Goal: Check status: Verify the current state of an ongoing process or item

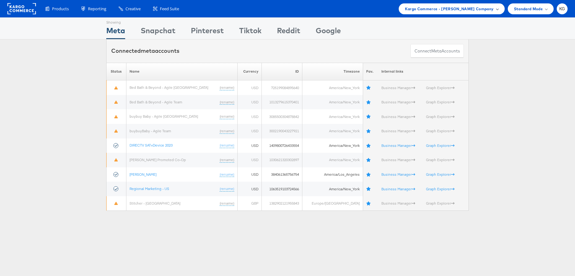
click at [412, 9] on span "Kargo Commerce - Kaitlin Glauer Company" at bounding box center [449, 9] width 89 height 7
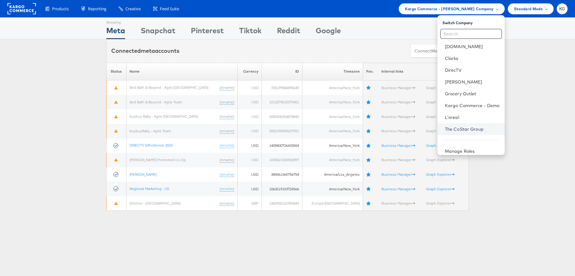
click at [464, 130] on link "The CoStar Group" at bounding box center [472, 129] width 55 height 6
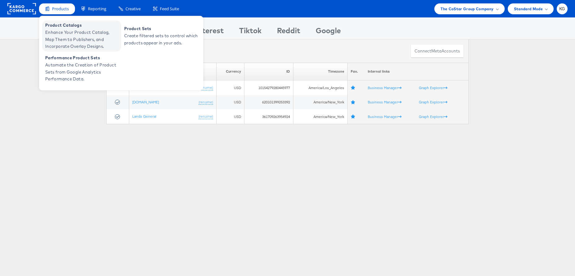
click at [61, 24] on span "Product Catalogs" at bounding box center [82, 25] width 74 height 7
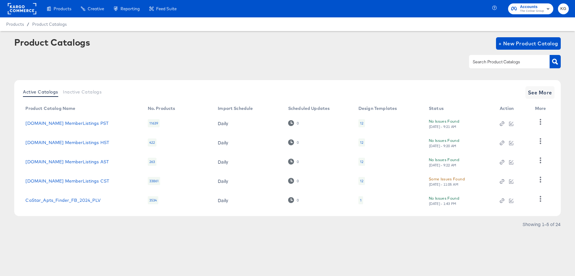
click at [447, 179] on div "Some Issues Found" at bounding box center [447, 178] width 36 height 7
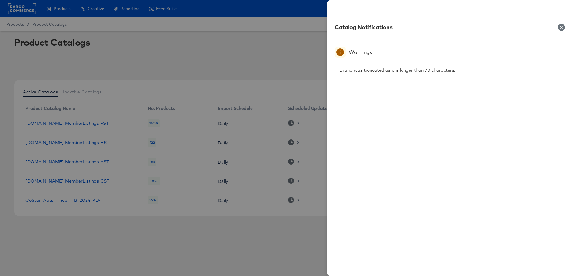
click at [562, 28] on icon "button" at bounding box center [561, 27] width 7 height 7
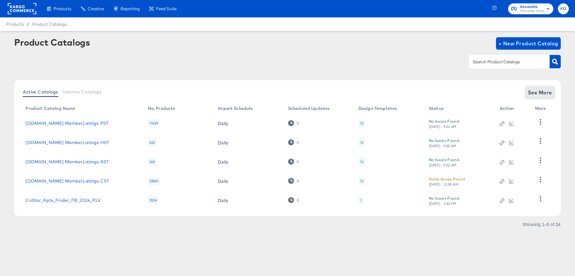
click at [548, 91] on span "See More" at bounding box center [540, 92] width 24 height 9
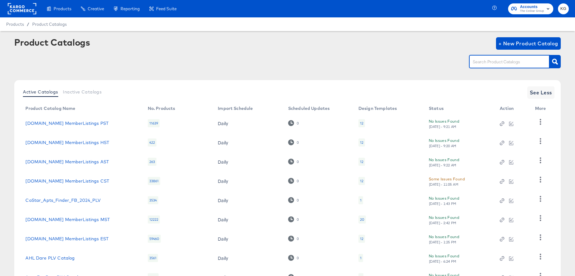
click at [497, 64] on input "text" at bounding box center [505, 61] width 66 height 7
type input "[DOMAIN_NAME]"
